Goal: Task Accomplishment & Management: Manage account settings

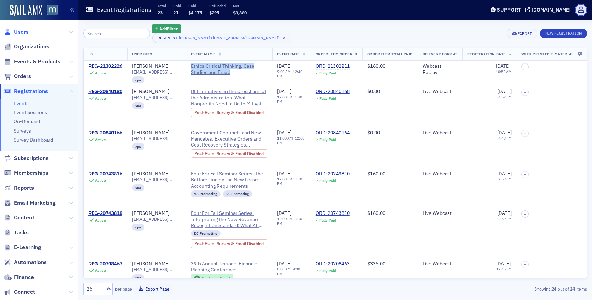
click at [19, 31] on span "Users" at bounding box center [21, 32] width 15 height 8
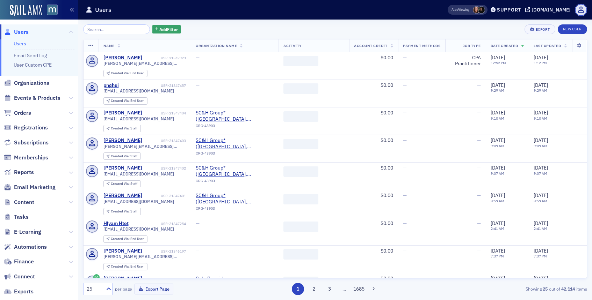
click at [106, 28] on input "search" at bounding box center [116, 29] width 67 height 10
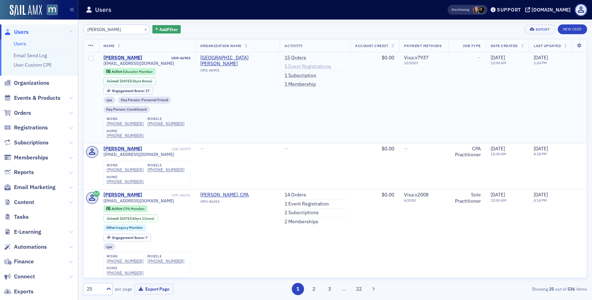
type input "[PERSON_NAME]"
click at [290, 67] on link "5 Event Registrations" at bounding box center [307, 67] width 47 height 6
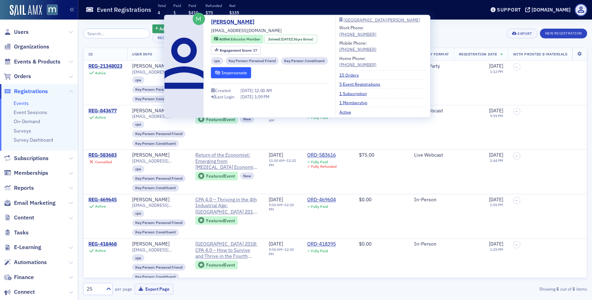
click at [220, 74] on button "Impersonate" at bounding box center [231, 72] width 40 height 11
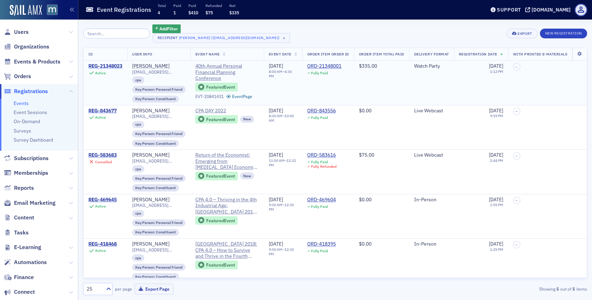
click at [111, 68] on div "REG-21348023" at bounding box center [105, 66] width 34 height 6
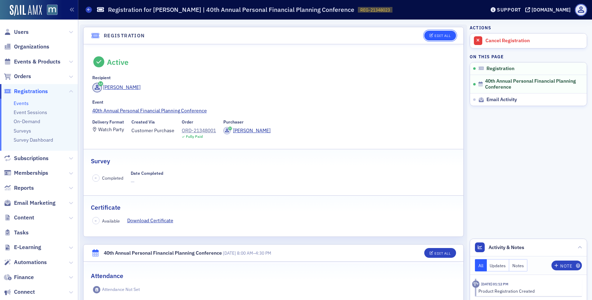
click at [447, 34] on div "Edit All" at bounding box center [442, 36] width 16 height 4
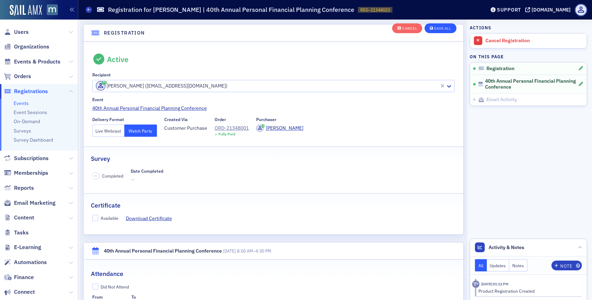
scroll to position [19, 0]
click at [113, 127] on button "Live Webcast" at bounding box center [108, 130] width 32 height 12
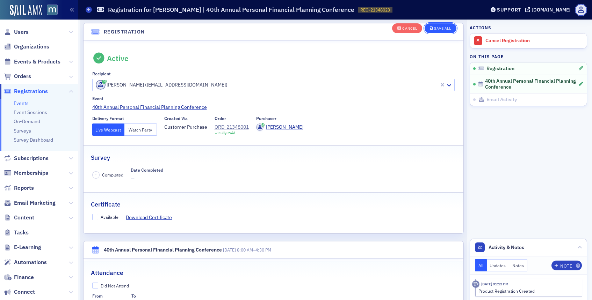
click at [437, 24] on button "Save All" at bounding box center [439, 28] width 31 height 10
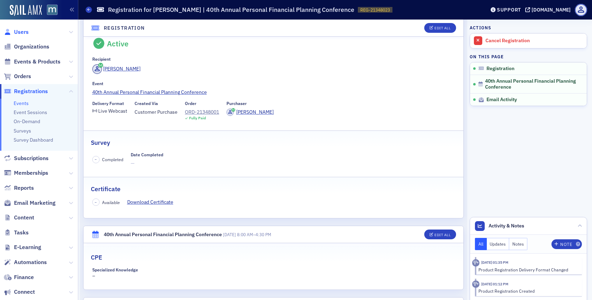
click at [22, 31] on span "Users" at bounding box center [21, 32] width 15 height 8
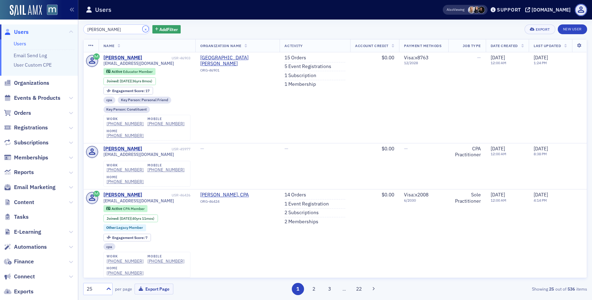
click at [142, 30] on button "×" at bounding box center [145, 29] width 6 height 6
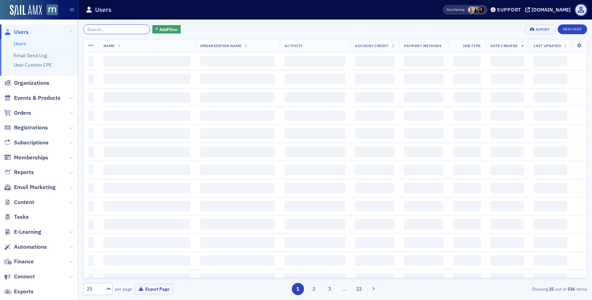
click at [132, 30] on input "search" at bounding box center [116, 29] width 67 height 10
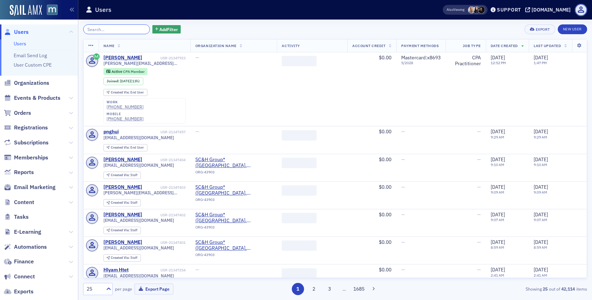
paste input "[PERSON_NAME]"
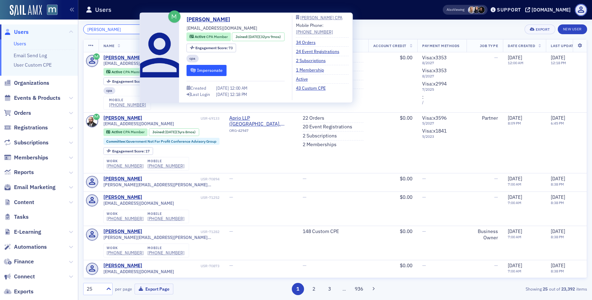
type input "[PERSON_NAME]"
click at [197, 73] on button "Impersonate" at bounding box center [207, 70] width 40 height 11
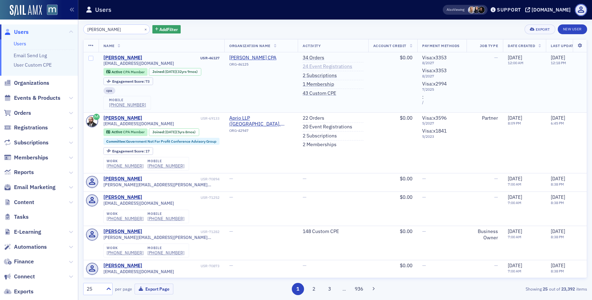
click at [322, 65] on link "24 Event Registrations" at bounding box center [327, 67] width 50 height 6
